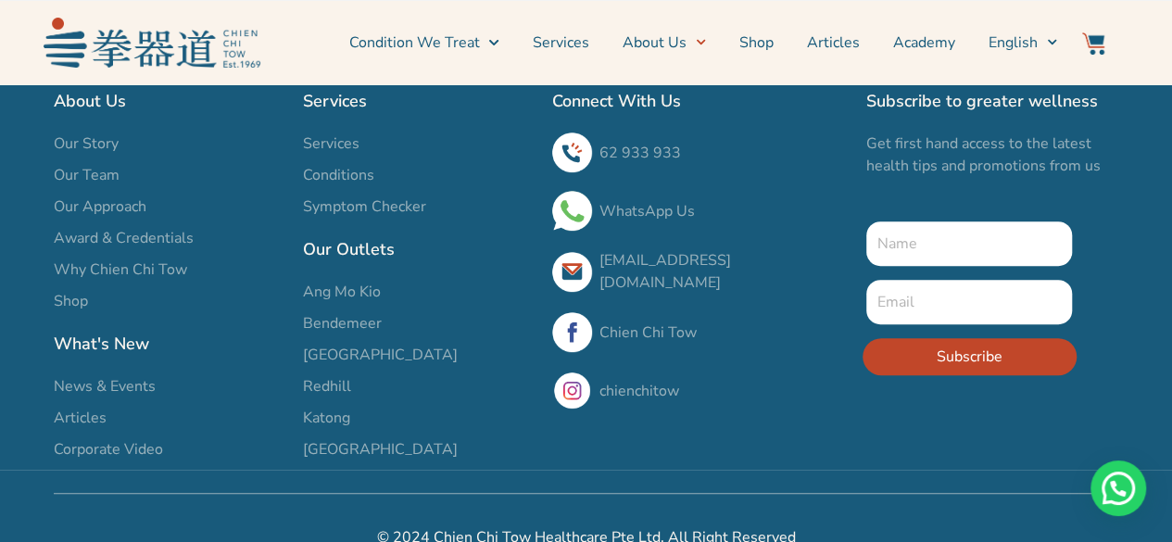
scroll to position [3751, 0]
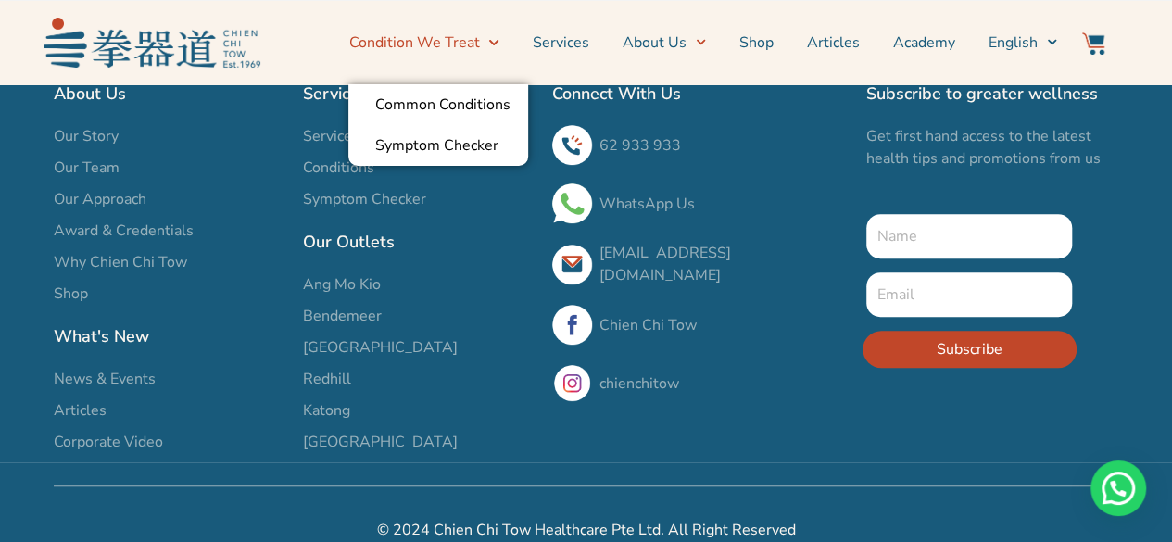
click at [471, 50] on link "Condition We Treat" at bounding box center [423, 42] width 150 height 46
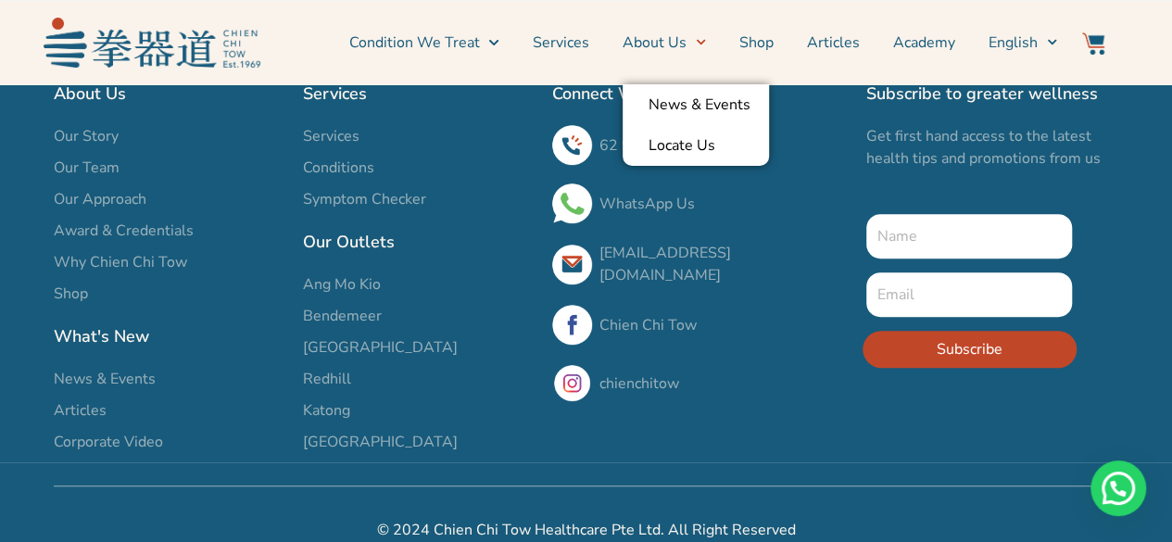
click at [683, 37] on link "About Us" at bounding box center [663, 42] width 83 height 46
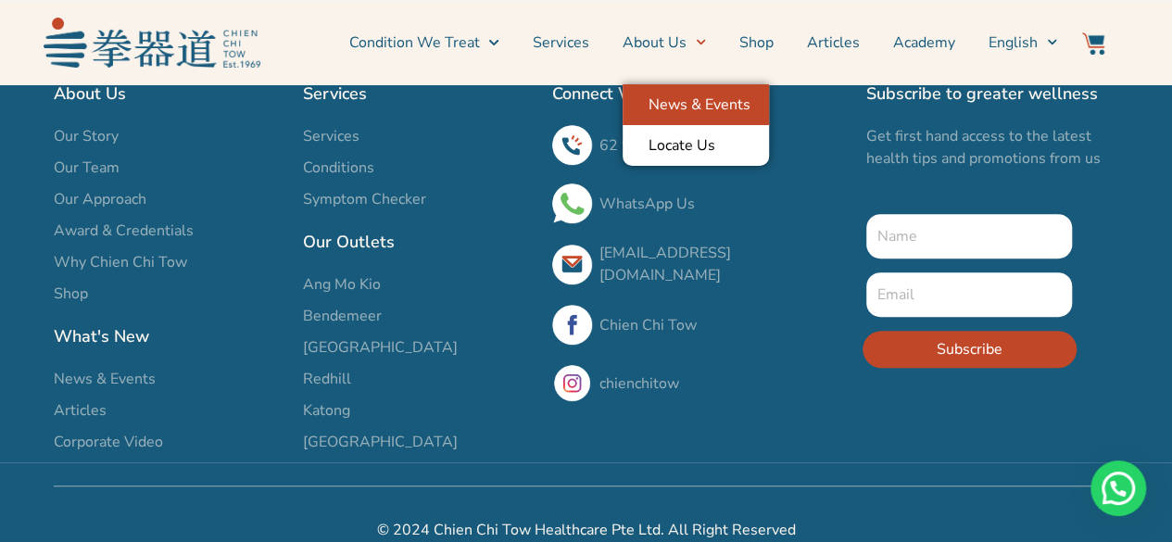
click at [672, 108] on link "News & Events" at bounding box center [695, 104] width 146 height 41
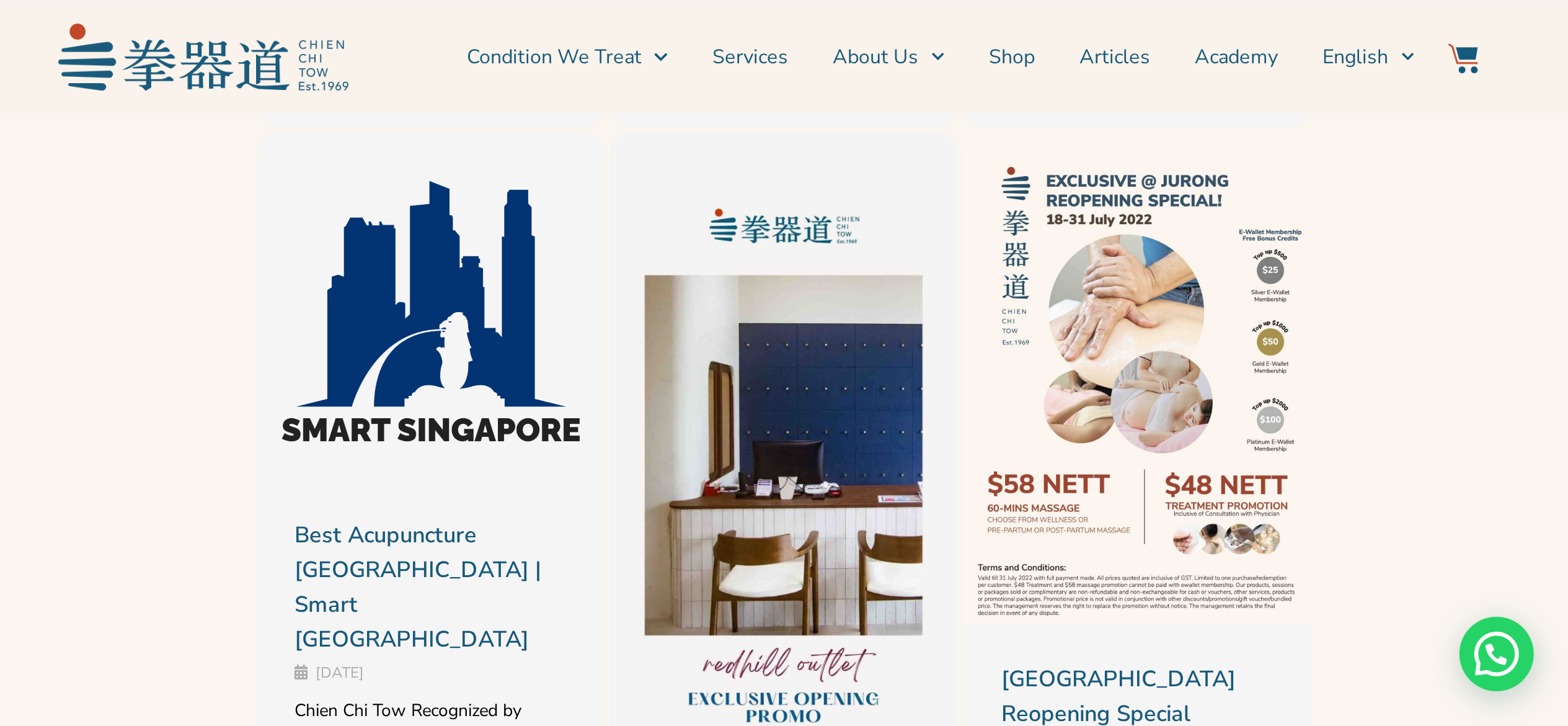
scroll to position [1466, 0]
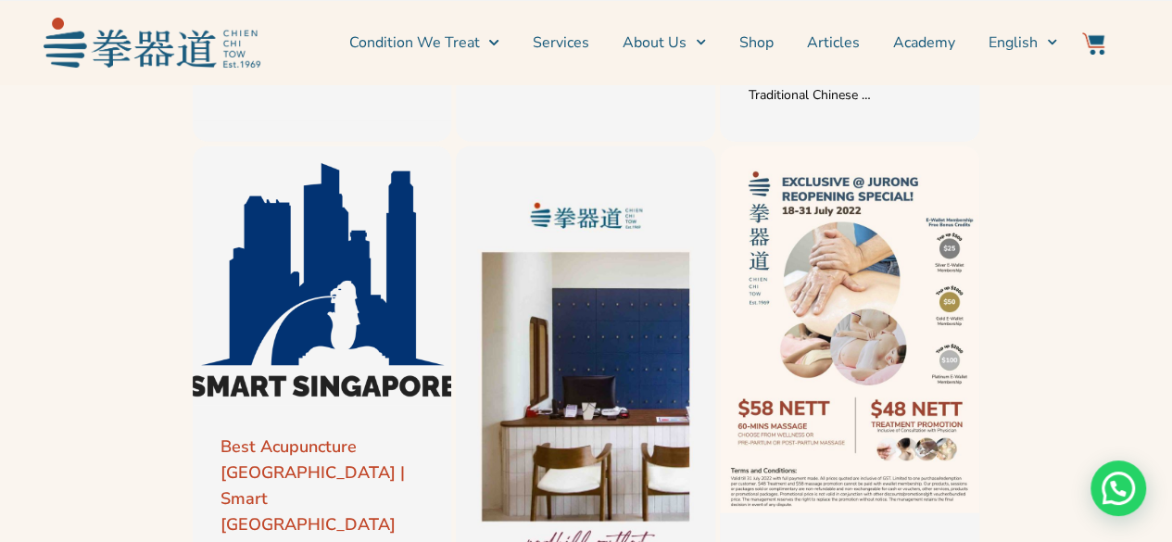
click at [311, 493] on link "Best Acupuncture Singapore | Smart Singapore" at bounding box center [312, 485] width 184 height 100
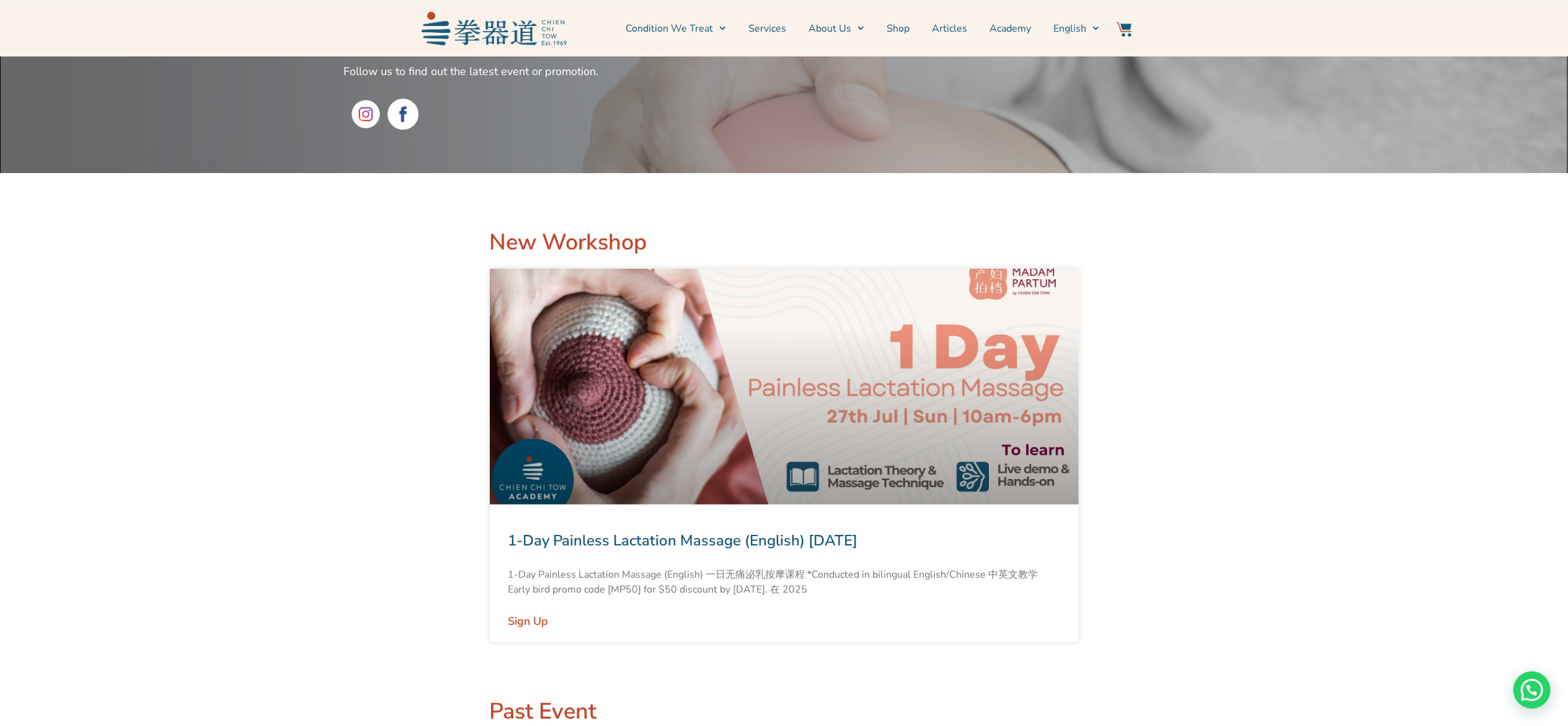
scroll to position [0, 0]
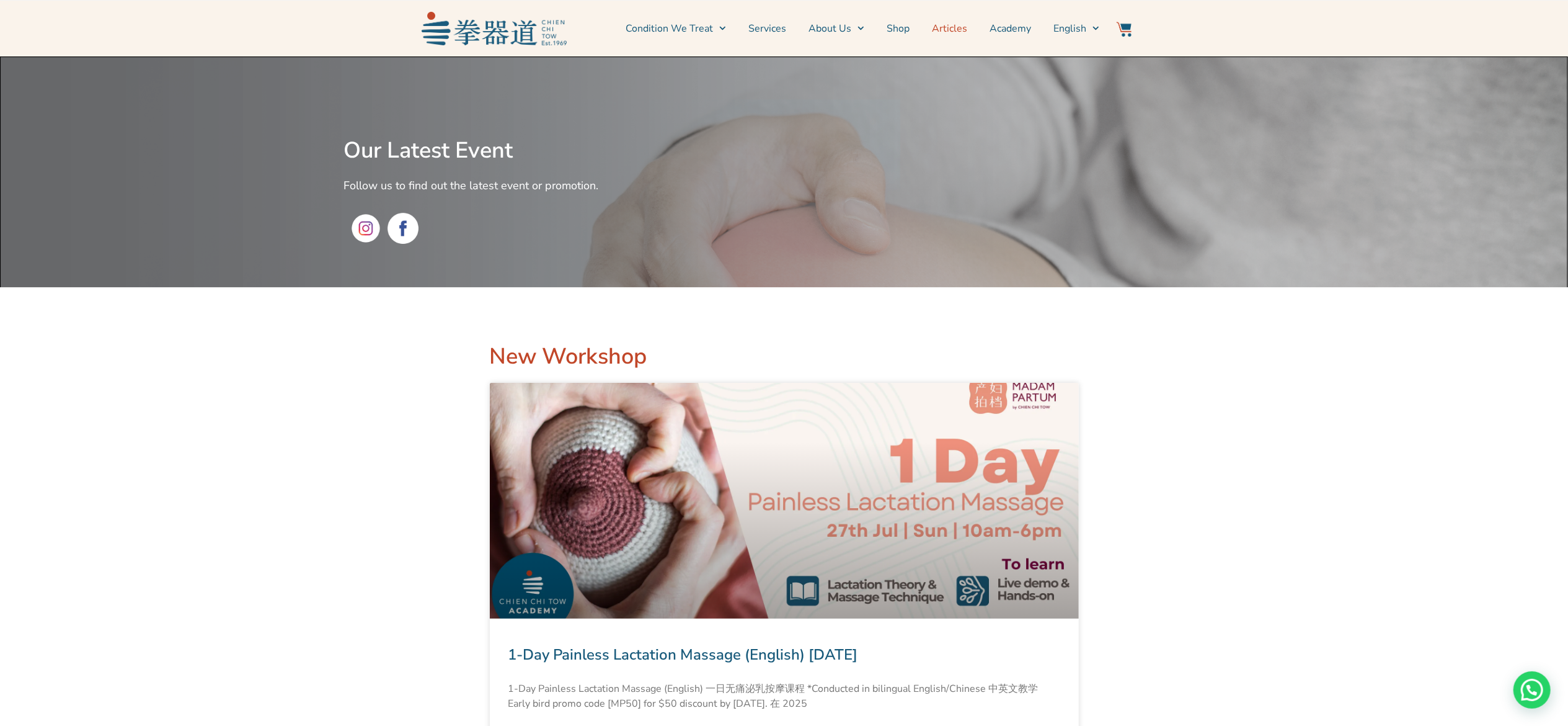
click at [784, 25] on link "Articles" at bounding box center [949, 28] width 35 height 31
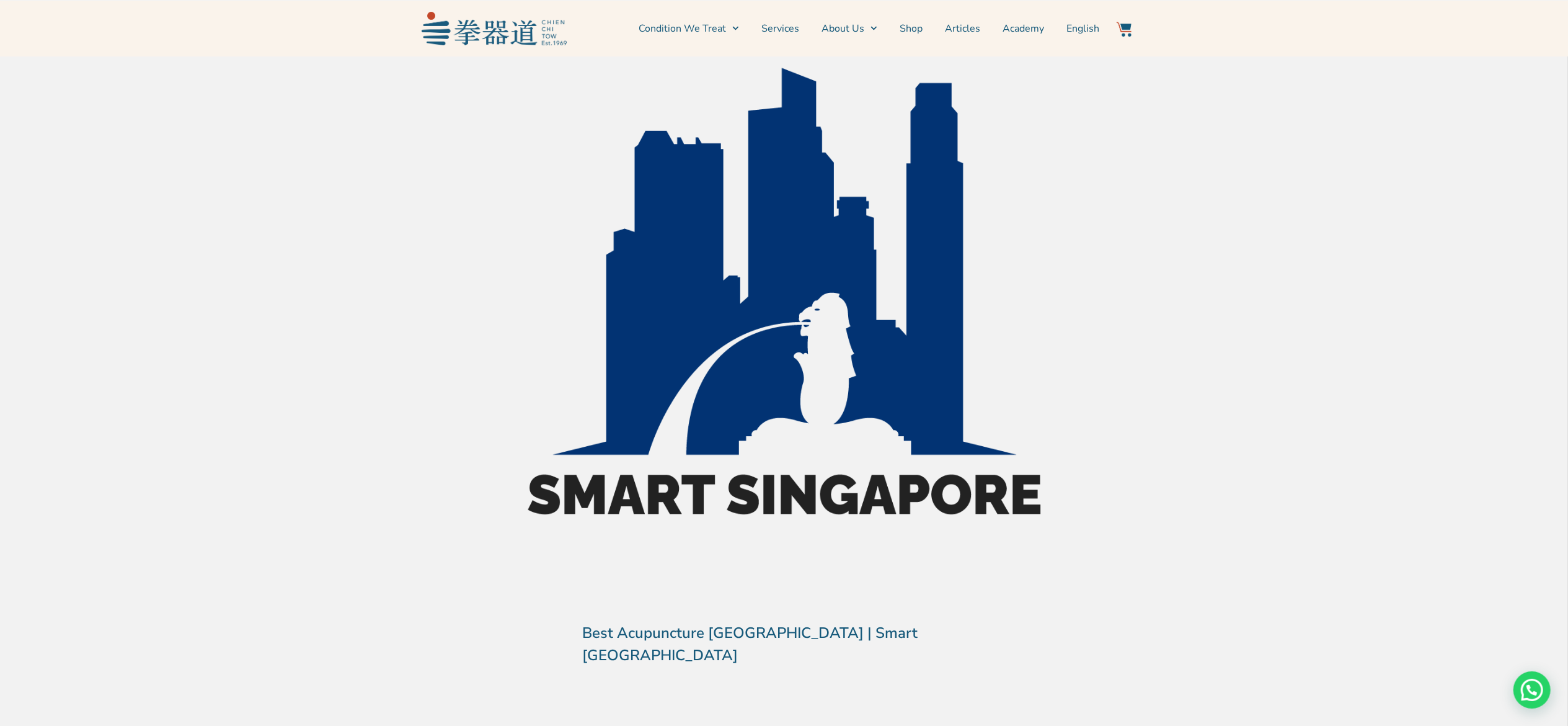
scroll to position [115, 0]
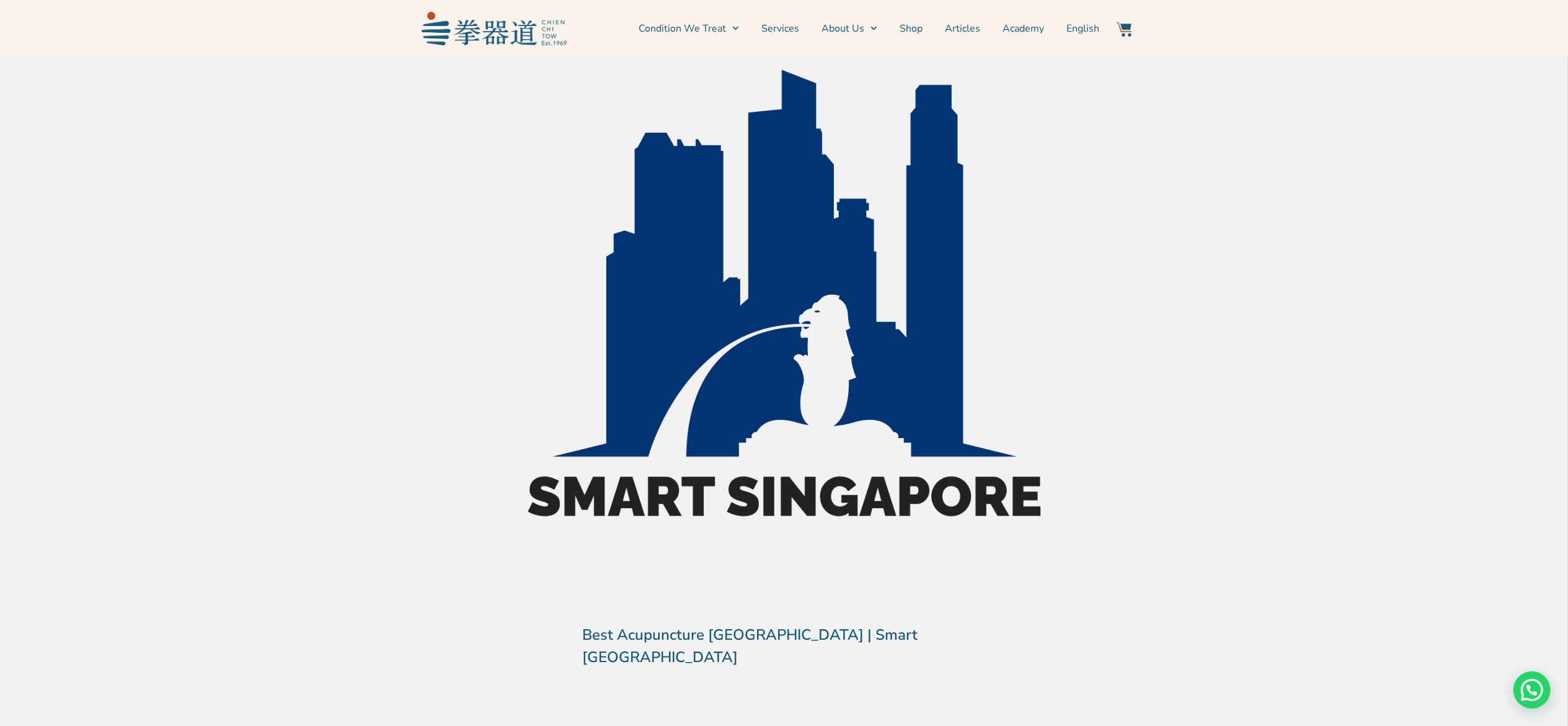
drag, startPoint x: 756, startPoint y: 4, endPoint x: 918, endPoint y: 334, distance: 367.6
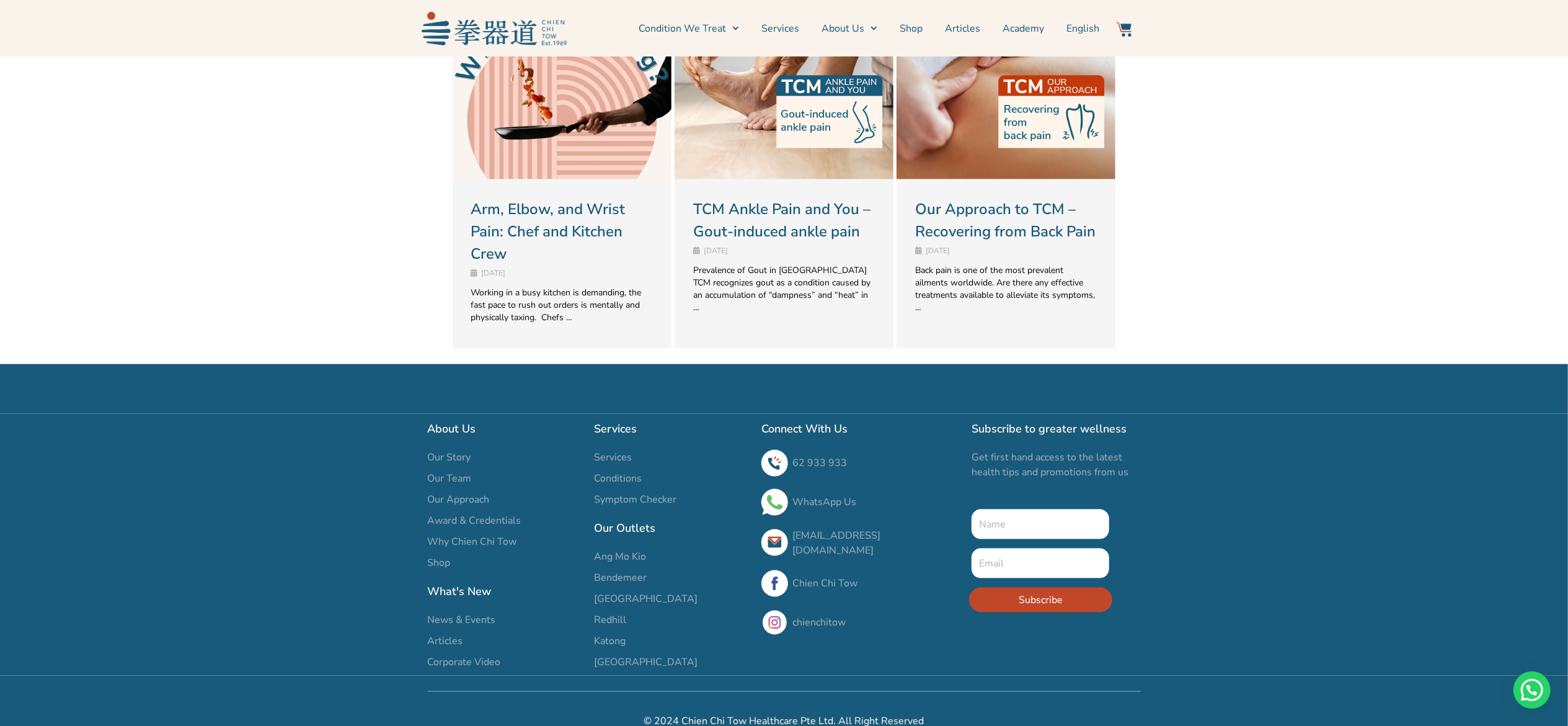
scroll to position [1487, 0]
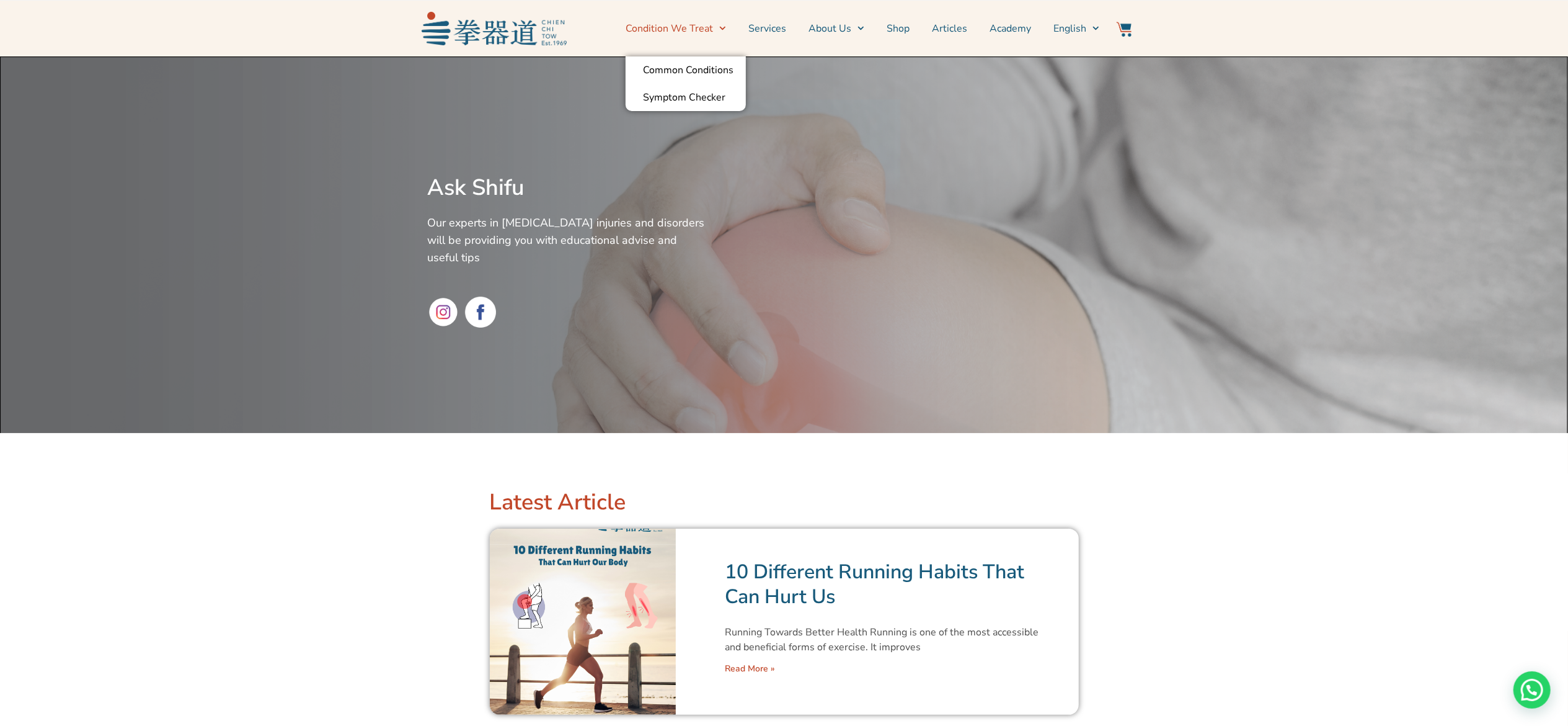
click at [670, 37] on link "Condition We Treat" at bounding box center [676, 28] width 100 height 31
click at [726, 32] on span "Menu" at bounding box center [719, 28] width 13 height 19
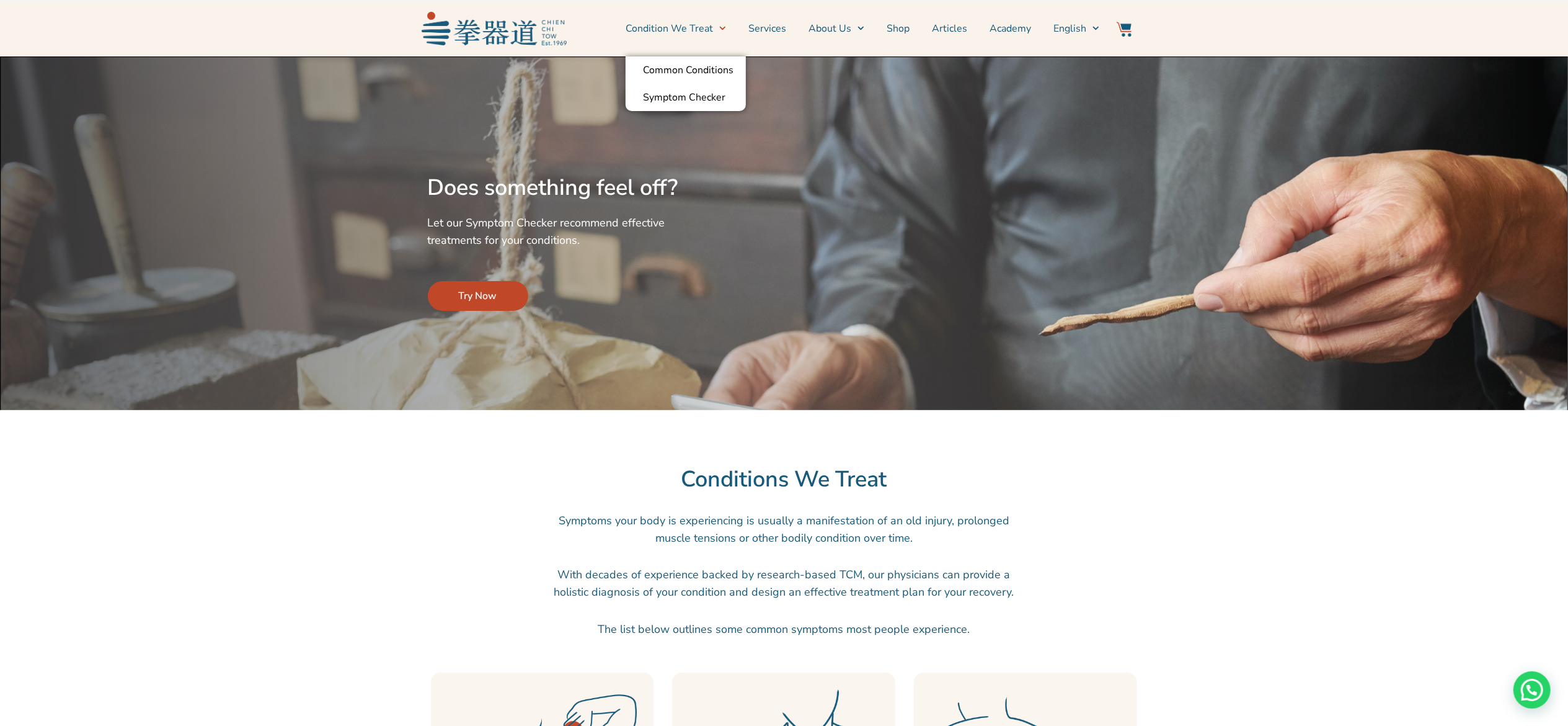
click at [665, 29] on link "Condition We Treat" at bounding box center [676, 28] width 100 height 31
click at [680, 22] on link "Condition We Treat" at bounding box center [676, 28] width 100 height 31
click at [677, 27] on link "Condition We Treat" at bounding box center [676, 28] width 100 height 31
click at [765, 26] on link "Services" at bounding box center [767, 28] width 37 height 31
click at [769, 29] on link "Services" at bounding box center [767, 28] width 37 height 31
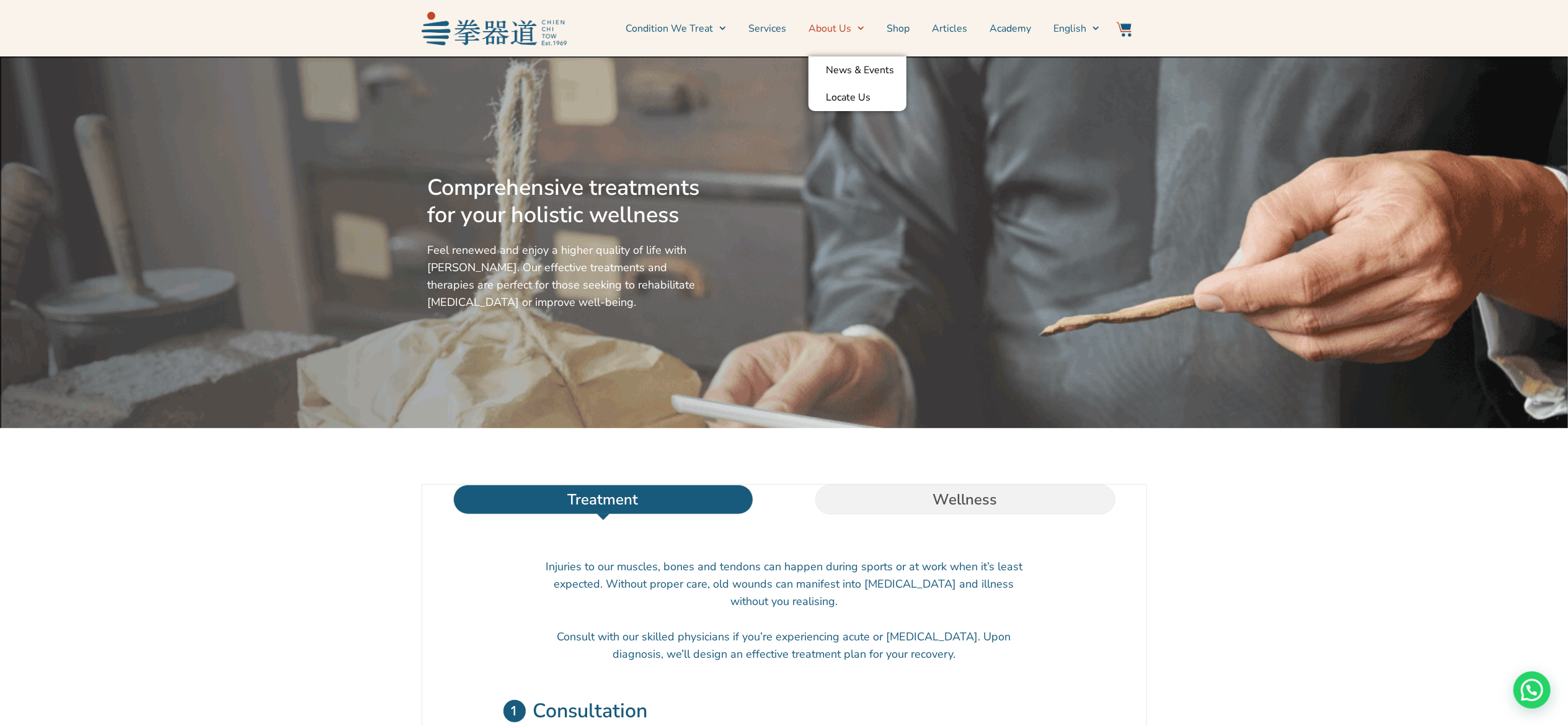
click at [835, 31] on link "About Us" at bounding box center [836, 28] width 56 height 31
click at [854, 72] on link "News & Events" at bounding box center [858, 70] width 98 height 27
click at [898, 27] on link "Shop" at bounding box center [898, 28] width 23 height 31
click at [950, 34] on link "Articles" at bounding box center [949, 28] width 35 height 31
click at [1003, 29] on link "Academy" at bounding box center [1010, 28] width 42 height 31
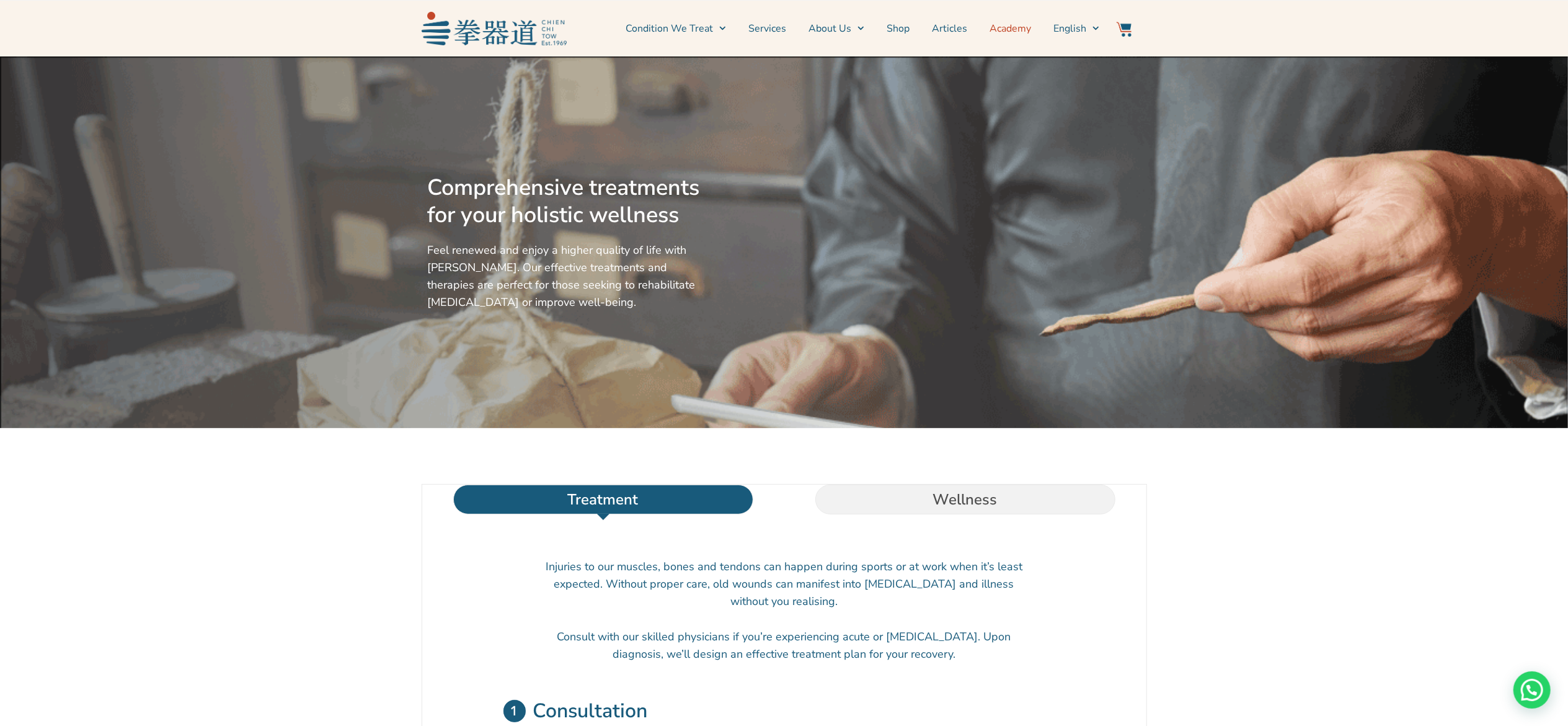
click at [998, 26] on link "Academy" at bounding box center [1010, 28] width 42 height 31
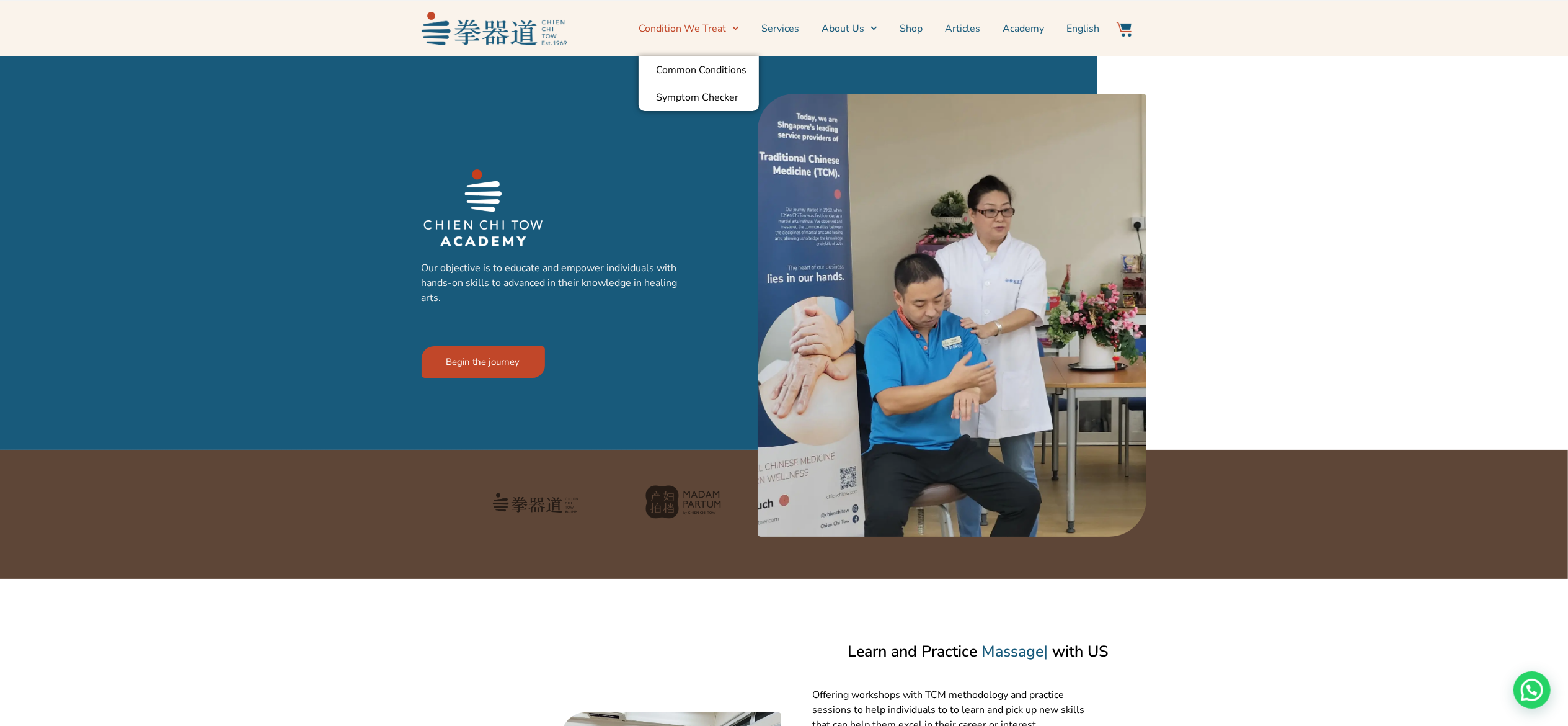
click at [653, 32] on link "Condition We Treat" at bounding box center [689, 28] width 100 height 31
click at [787, 36] on link "Services" at bounding box center [780, 28] width 37 height 31
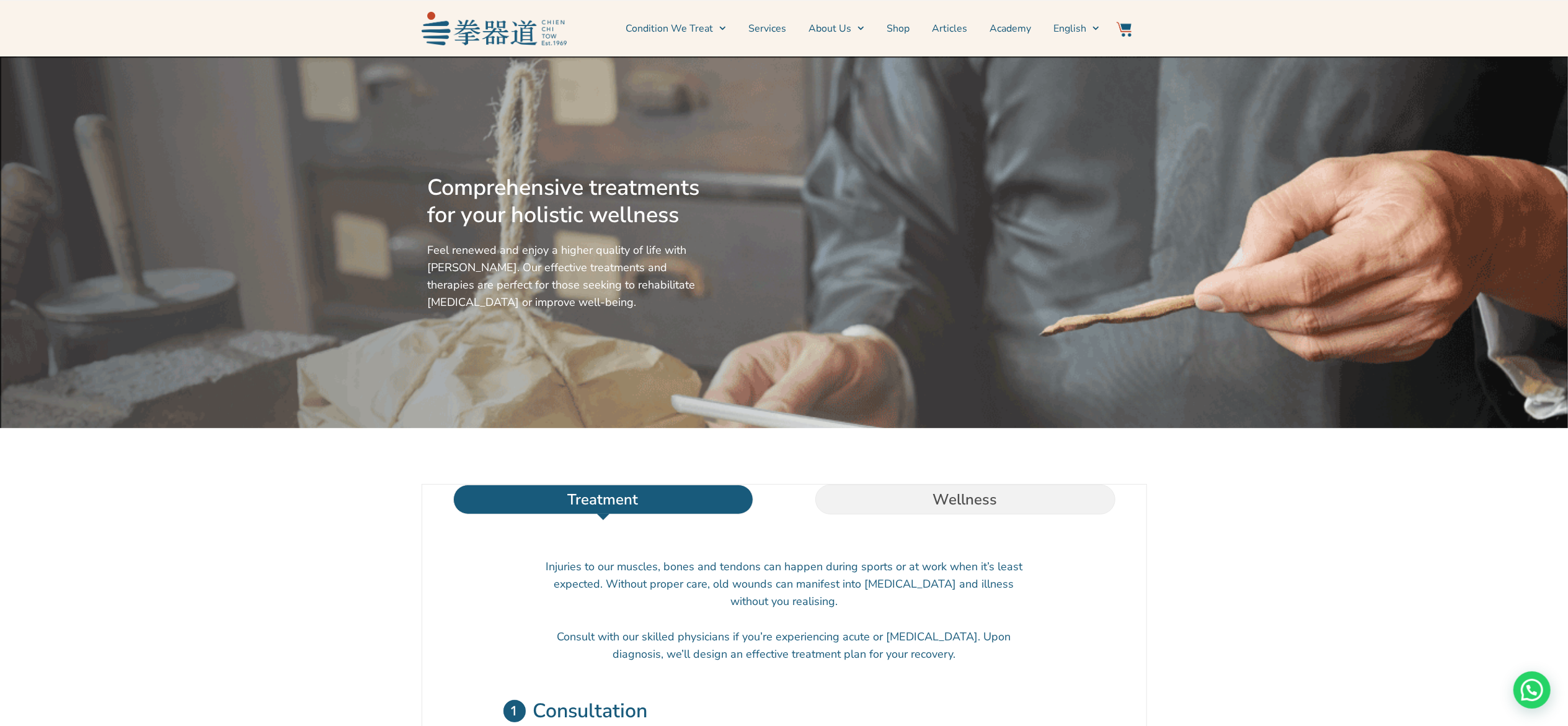
click at [767, 36] on link "Services" at bounding box center [767, 28] width 37 height 31
click at [769, 24] on link "Services" at bounding box center [767, 28] width 37 height 31
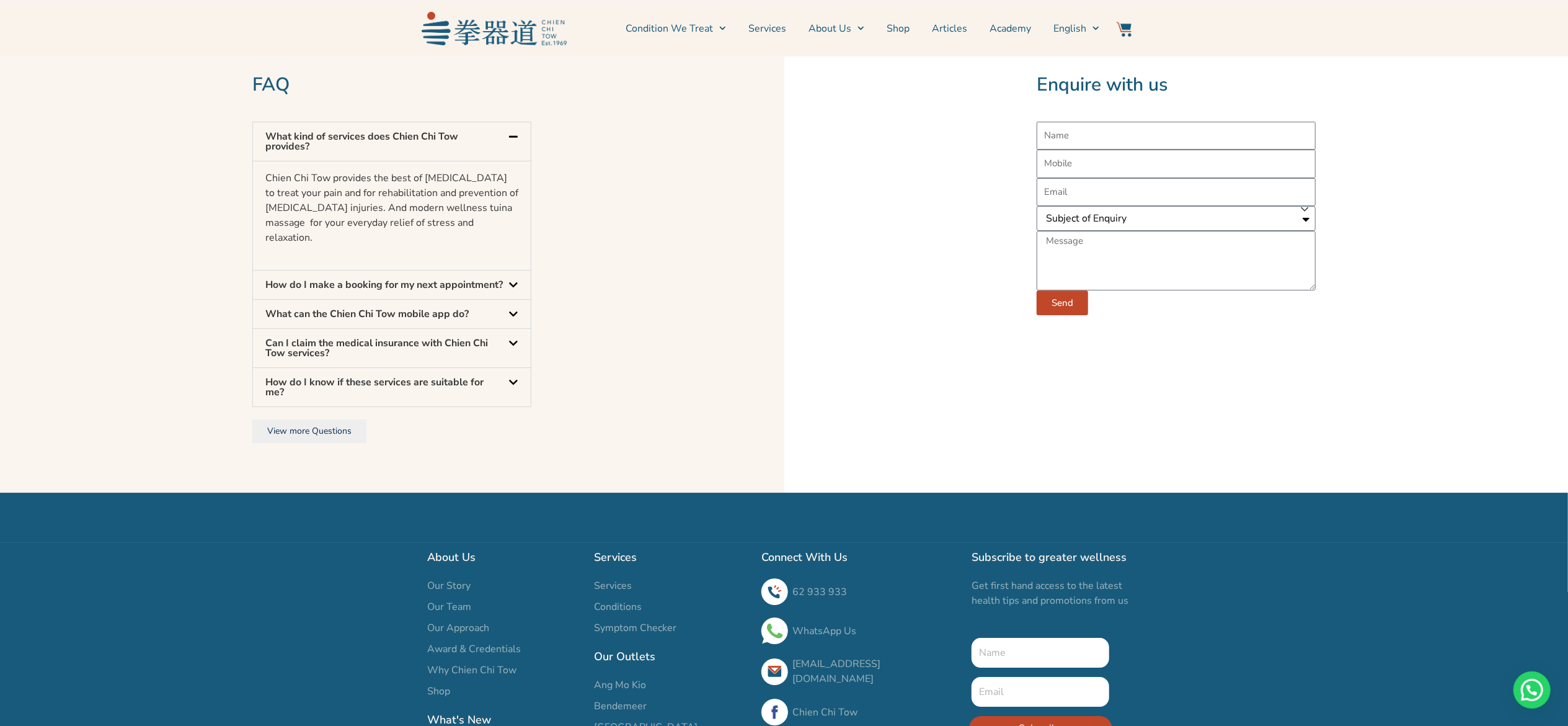
scroll to position [3995, 0]
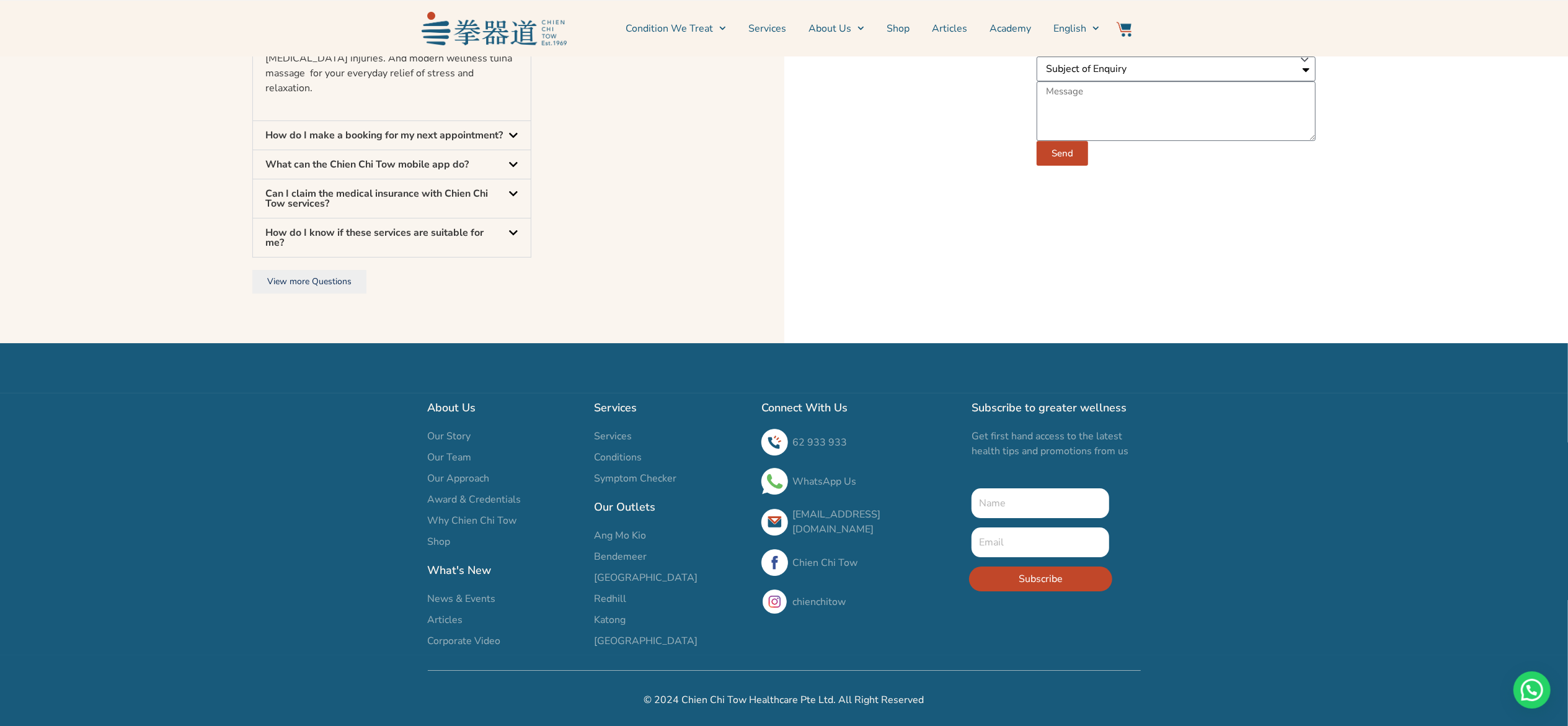
click at [775, 27] on link "Services" at bounding box center [767, 28] width 37 height 31
click at [772, 32] on link "Services" at bounding box center [767, 28] width 37 height 31
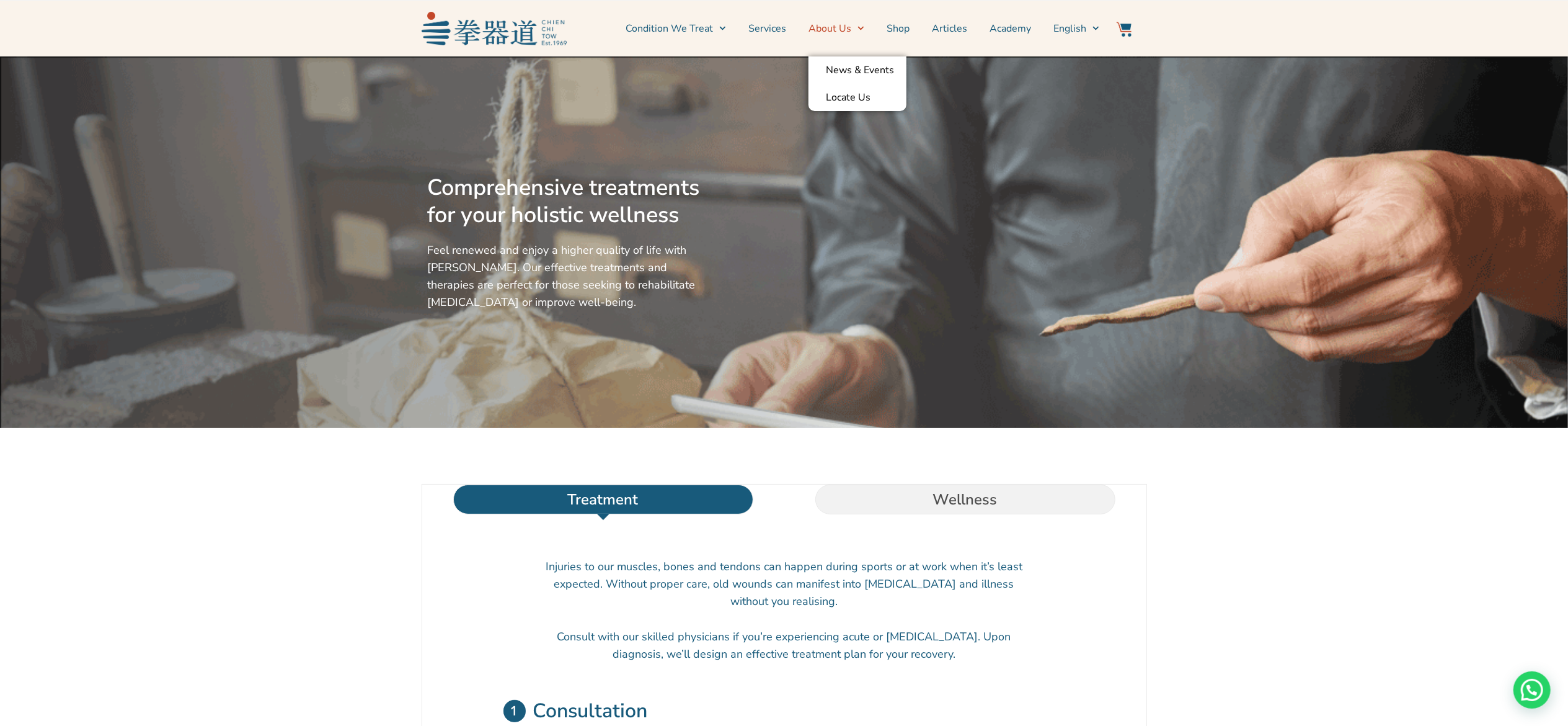
click at [822, 26] on link "About Us" at bounding box center [836, 28] width 56 height 31
click at [844, 64] on link "News & Events" at bounding box center [858, 70] width 98 height 27
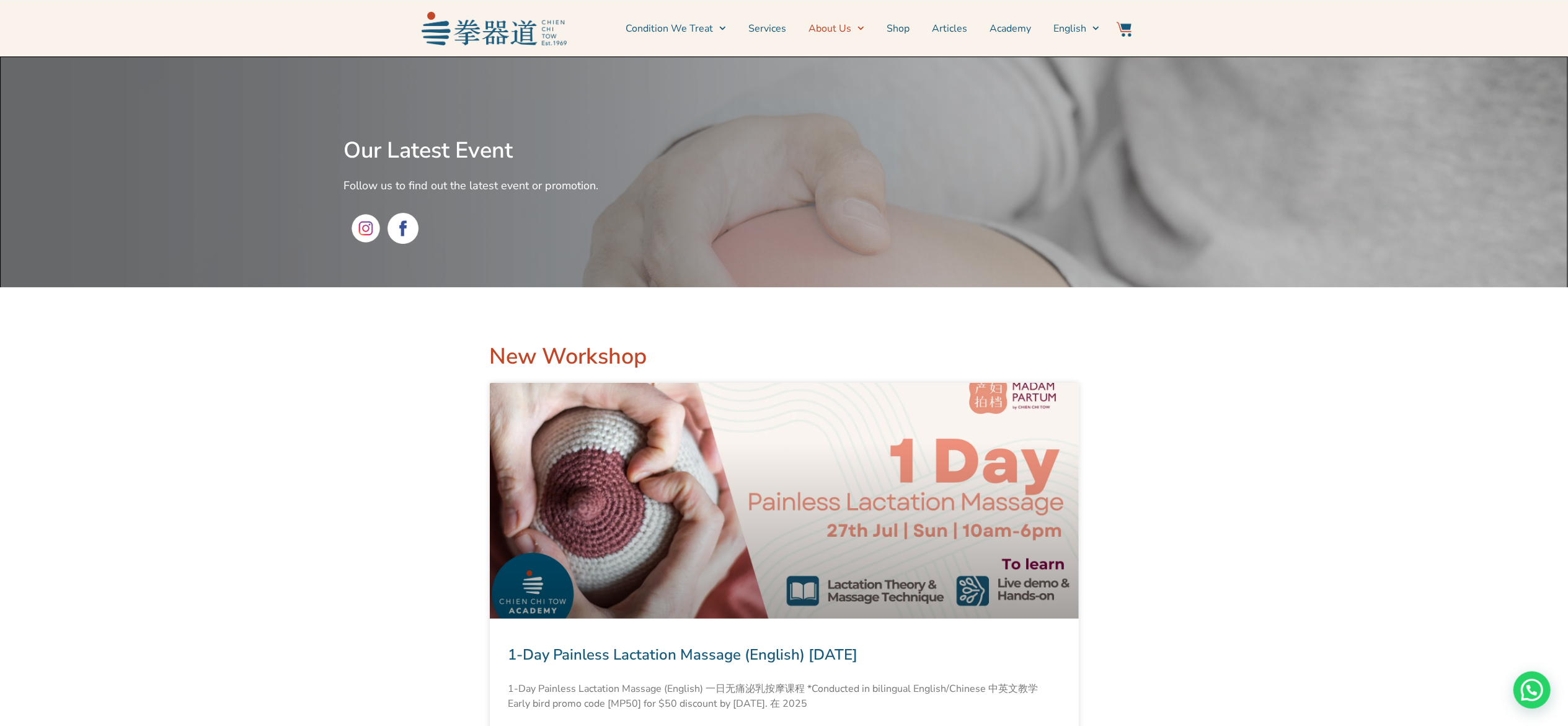
drag, startPoint x: 727, startPoint y: 342, endPoint x: 856, endPoint y: 31, distance: 336.7
click at [856, 31] on span "Menu" at bounding box center [858, 28] width 13 height 19
click at [894, 26] on link "Shop" at bounding box center [898, 28] width 23 height 31
click at [945, 25] on link "Articles" at bounding box center [949, 28] width 35 height 31
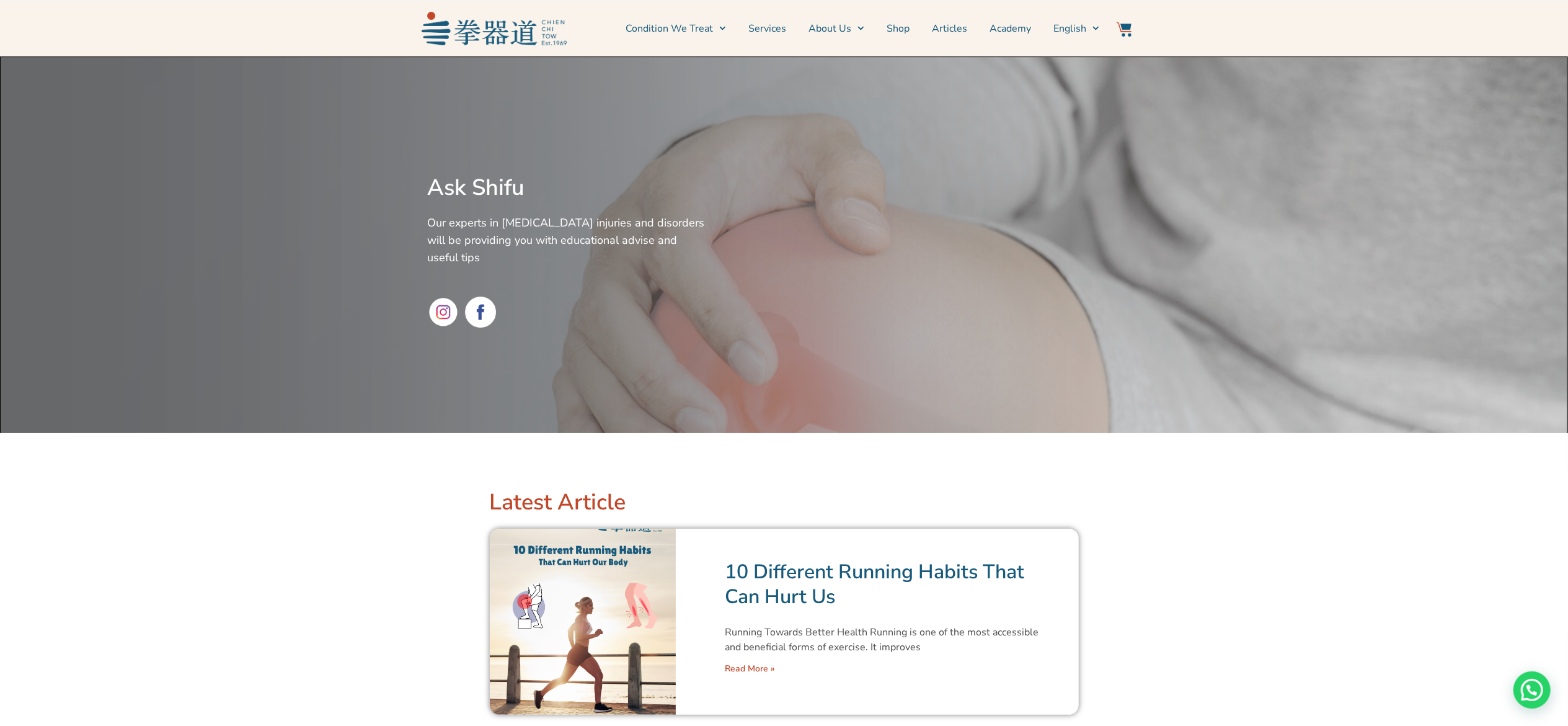
click at [951, 33] on link "Articles" at bounding box center [949, 28] width 35 height 31
click at [1000, 29] on link "Academy" at bounding box center [1010, 28] width 42 height 31
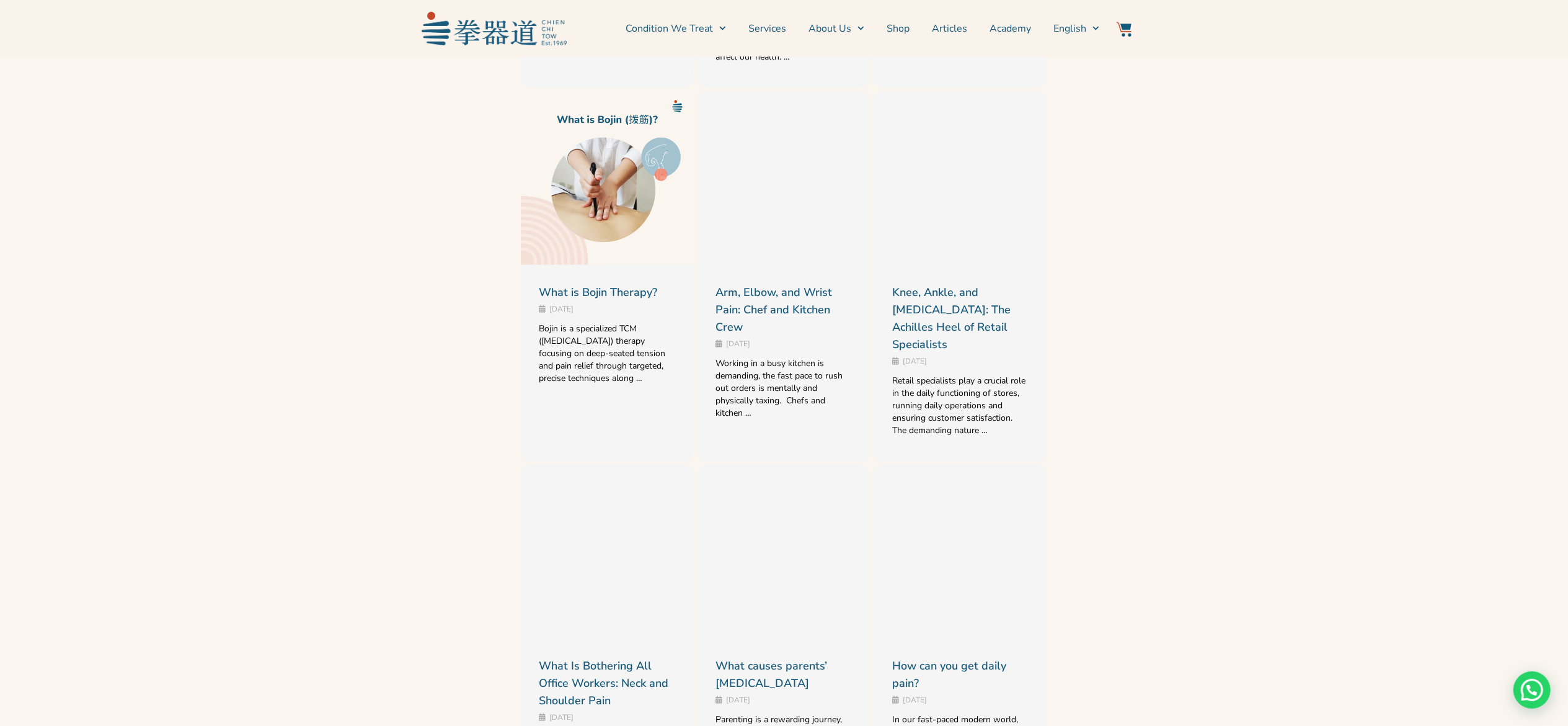
scroll to position [479, 0]
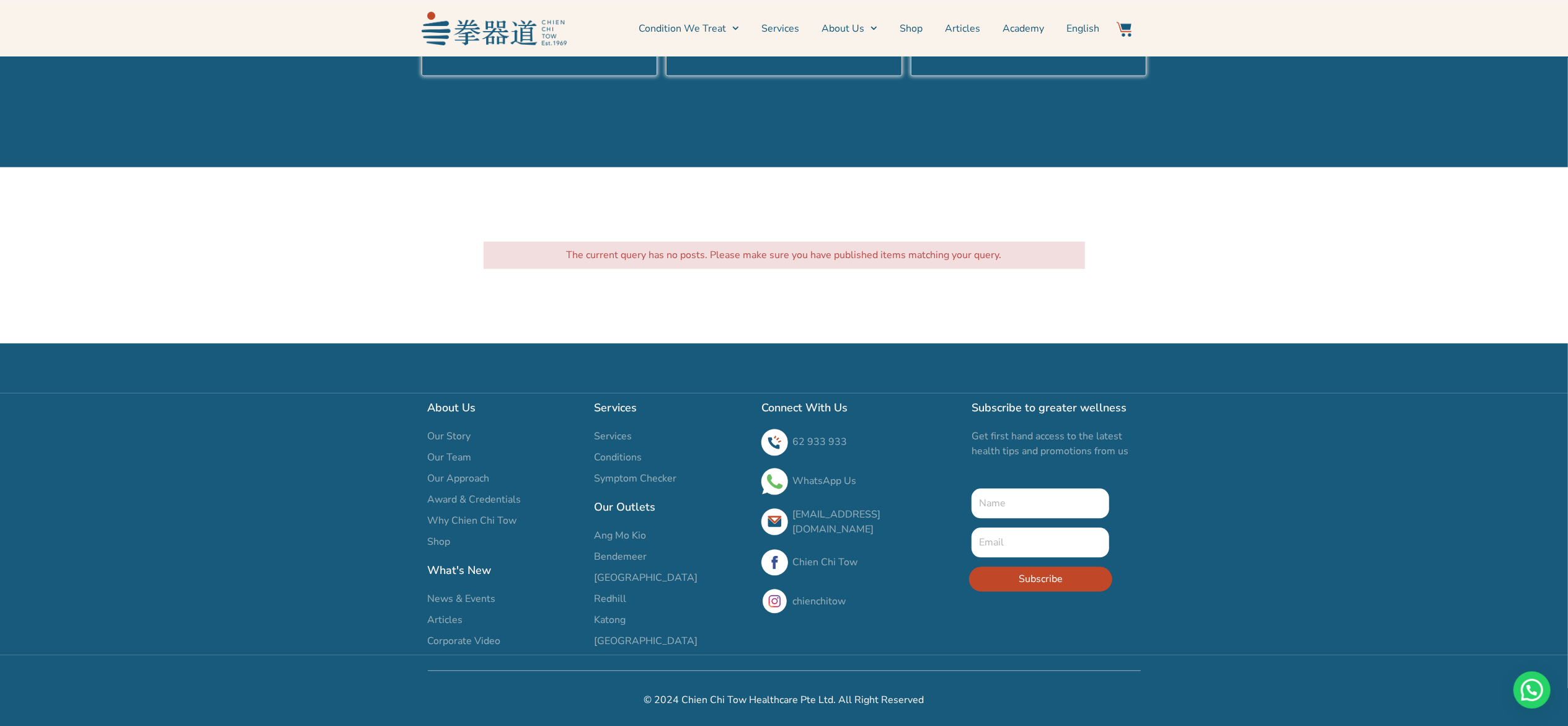
scroll to position [2847, 0]
